Goal: Task Accomplishment & Management: Use online tool/utility

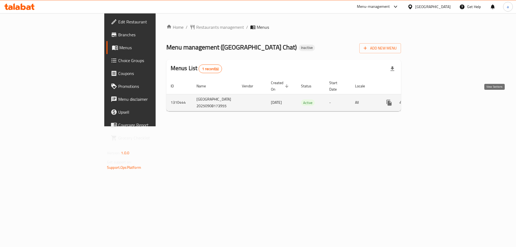
click at [431, 99] on icon "enhanced table" at bounding box center [427, 102] width 6 height 6
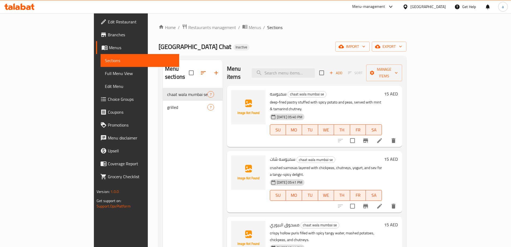
click at [109, 48] on span "Menus" at bounding box center [142, 47] width 66 height 6
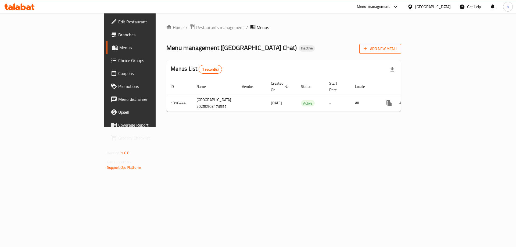
click at [396, 52] on span "Add New Menu" at bounding box center [379, 48] width 33 height 7
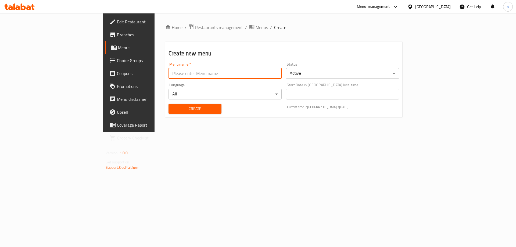
click at [190, 77] on input "text" at bounding box center [224, 73] width 113 height 11
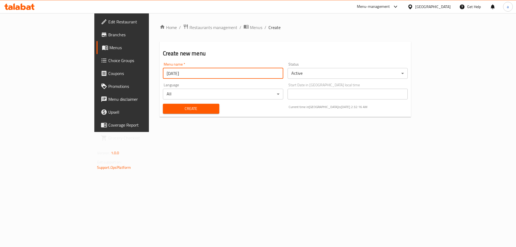
type input "[DATE]"
click at [163, 104] on button "Create" at bounding box center [191, 109] width 56 height 10
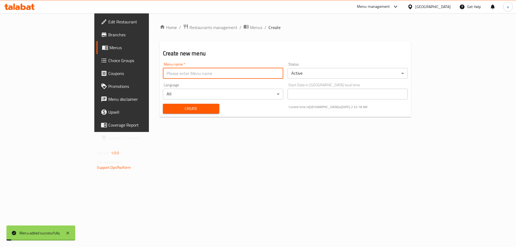
click at [109, 49] on span "Menus" at bounding box center [142, 47] width 67 height 6
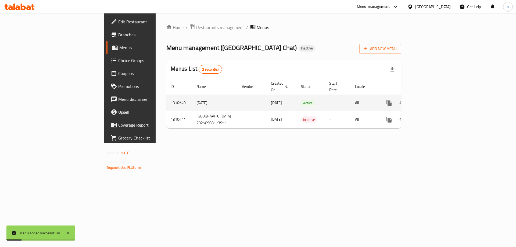
click at [430, 100] on icon "enhanced table" at bounding box center [427, 102] width 5 height 5
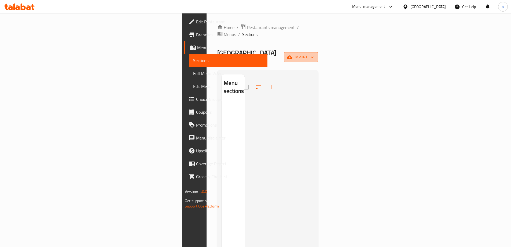
click at [318, 52] on button "import" at bounding box center [301, 57] width 34 height 10
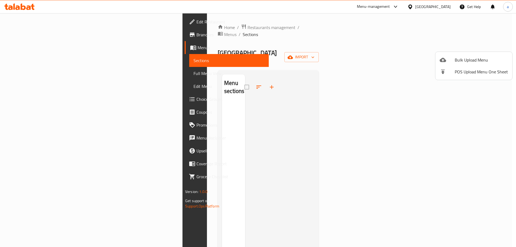
click at [485, 63] on span "Bulk Upload Menu" at bounding box center [480, 60] width 53 height 6
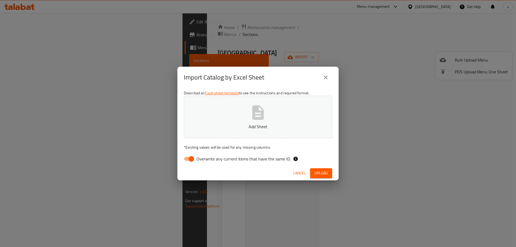
click at [191, 157] on input "Overwrite any current items that have the same ID." at bounding box center [191, 159] width 31 height 10
checkbox input "false"
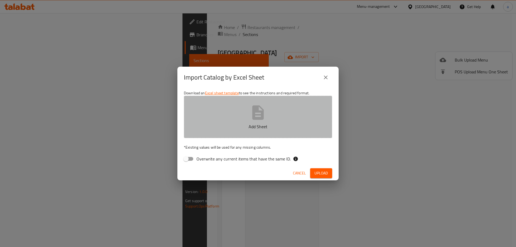
click at [210, 129] on p "Add Sheet" at bounding box center [258, 126] width 132 height 6
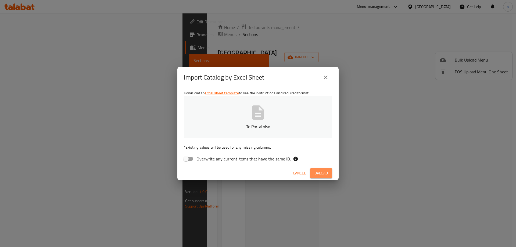
click at [321, 174] on span "Upload" at bounding box center [320, 173] width 13 height 7
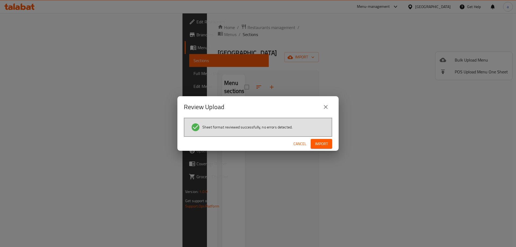
click at [322, 139] on button "Import" at bounding box center [320, 144] width 21 height 10
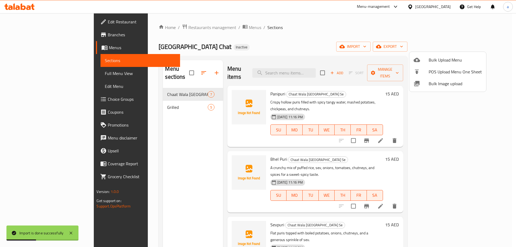
click at [41, 74] on div at bounding box center [258, 123] width 516 height 247
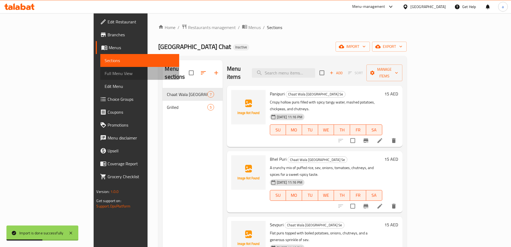
click at [105, 74] on span "Full Menu View" at bounding box center [140, 73] width 70 height 6
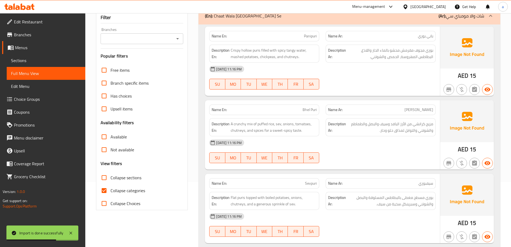
scroll to position [107, 0]
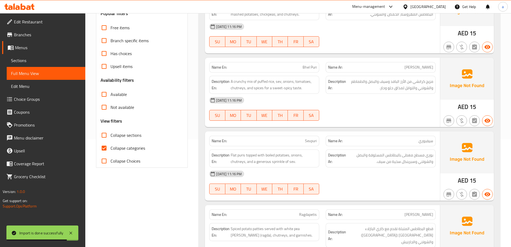
click at [101, 149] on input "Collapse categories" at bounding box center [104, 147] width 13 height 13
checkbox input "false"
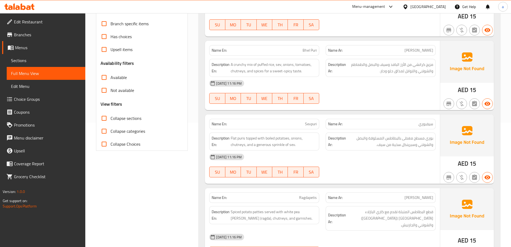
scroll to position [0, 0]
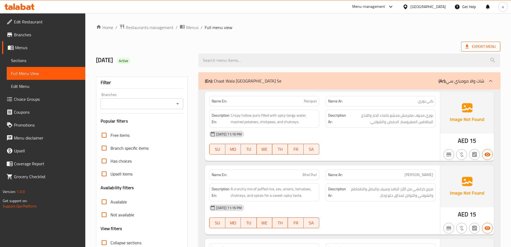
click at [479, 47] on span "Export Menu" at bounding box center [481, 46] width 31 height 7
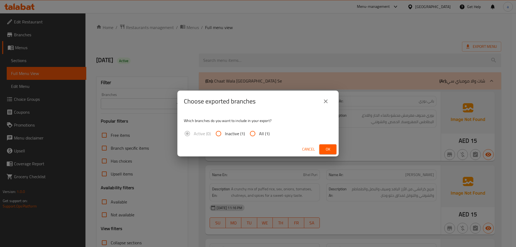
click at [253, 131] on input "All (1)" at bounding box center [252, 133] width 13 height 13
radio input "true"
click at [321, 148] on button "Ok" at bounding box center [327, 149] width 17 height 10
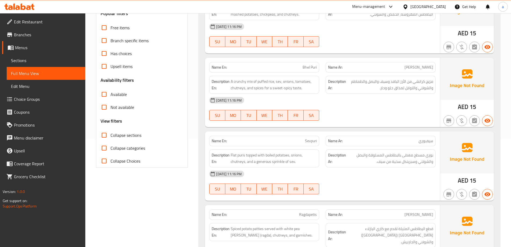
scroll to position [215, 0]
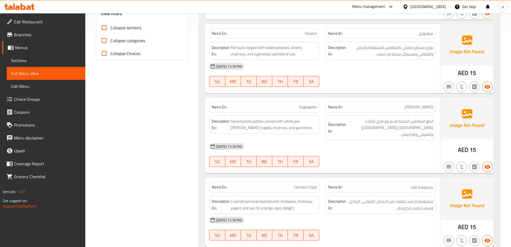
click at [33, 11] on div at bounding box center [19, 6] width 39 height 11
click at [37, 3] on div at bounding box center [19, 6] width 39 height 11
click at [24, 8] on icon at bounding box center [19, 6] width 30 height 6
